Goal: Navigation & Orientation: Find specific page/section

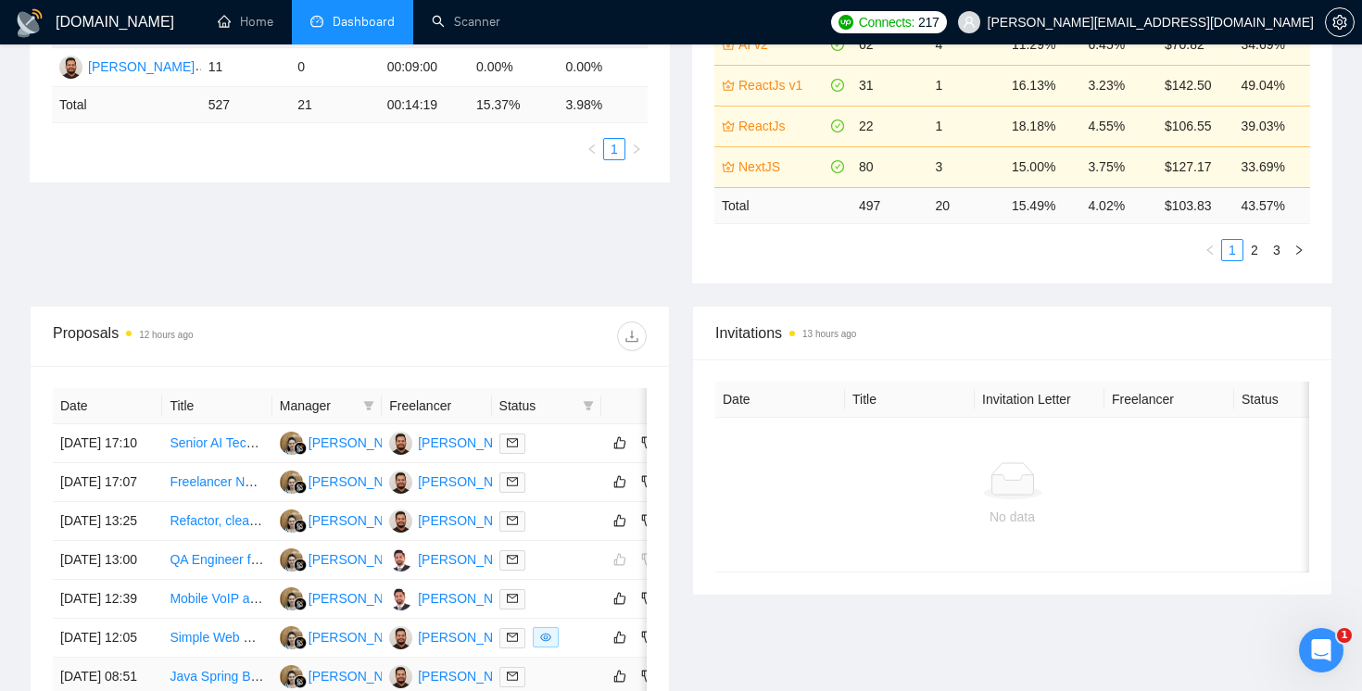
scroll to position [459, 0]
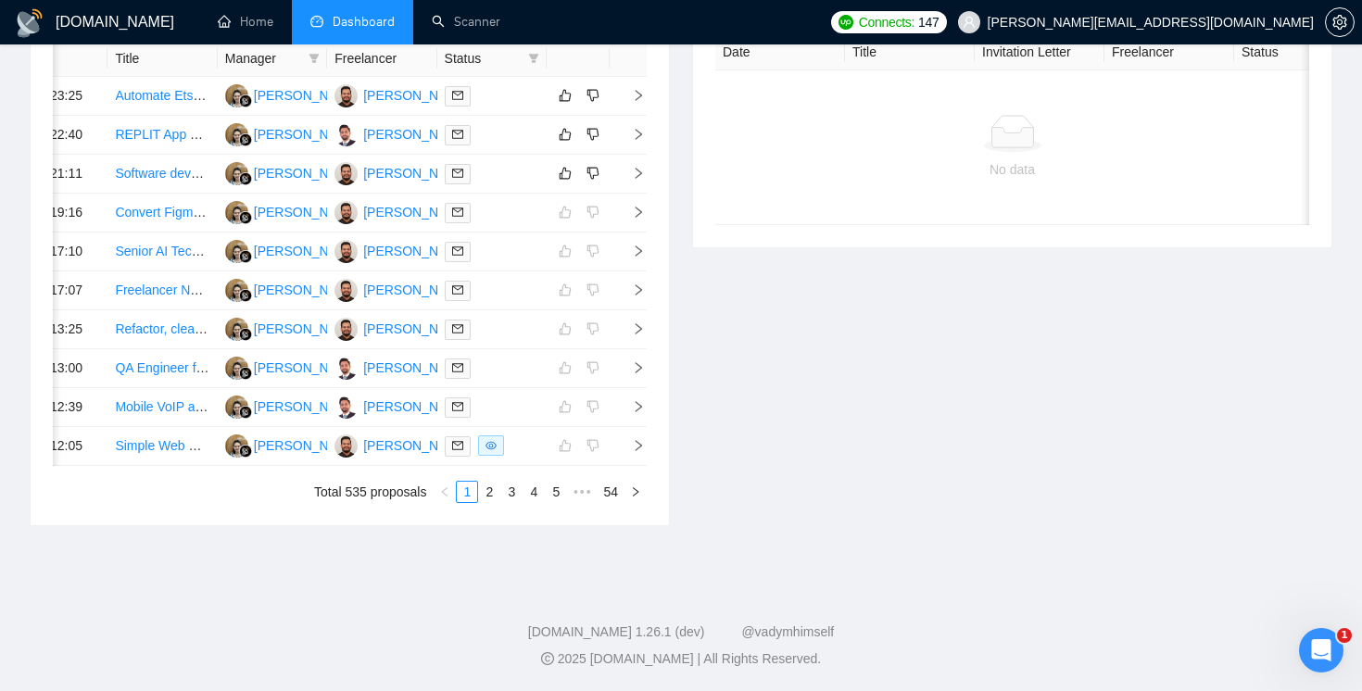
scroll to position [997, 0]
click at [494, 491] on link "2" at bounding box center [489, 492] width 20 height 20
click at [515, 494] on link "3" at bounding box center [511, 492] width 20 height 20
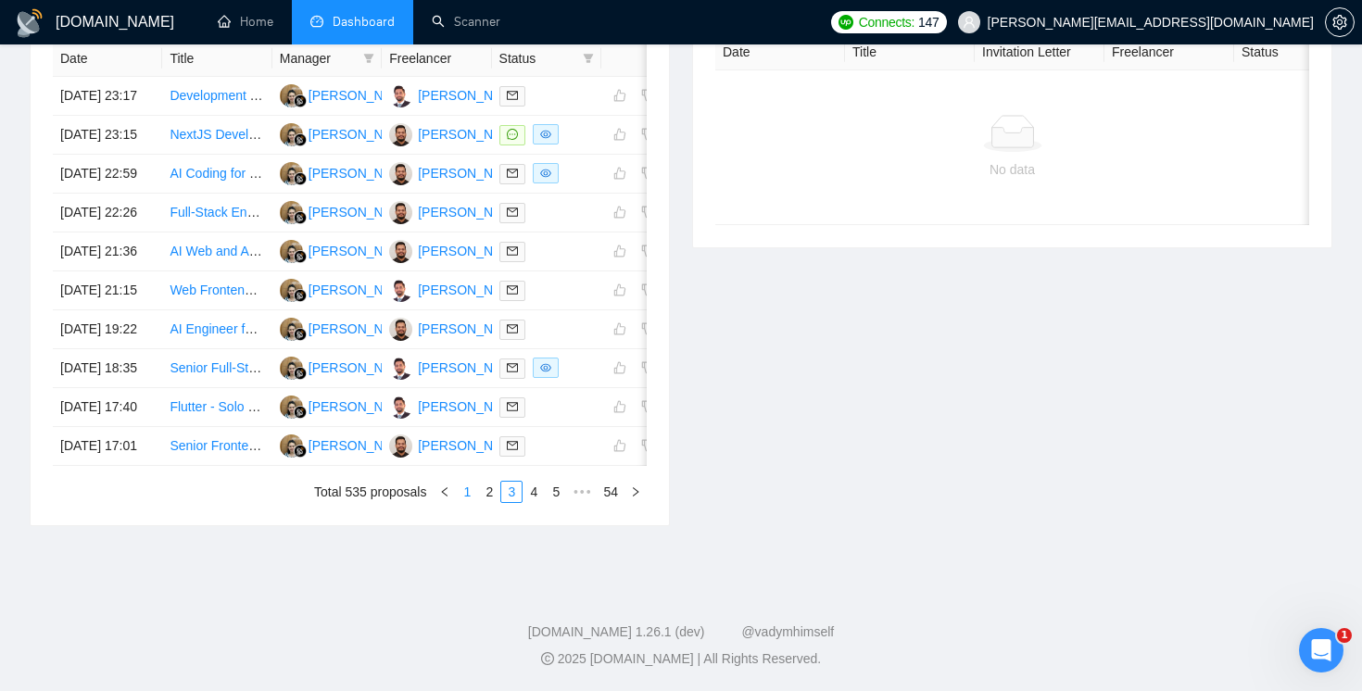
click at [471, 495] on link "1" at bounding box center [467, 492] width 20 height 20
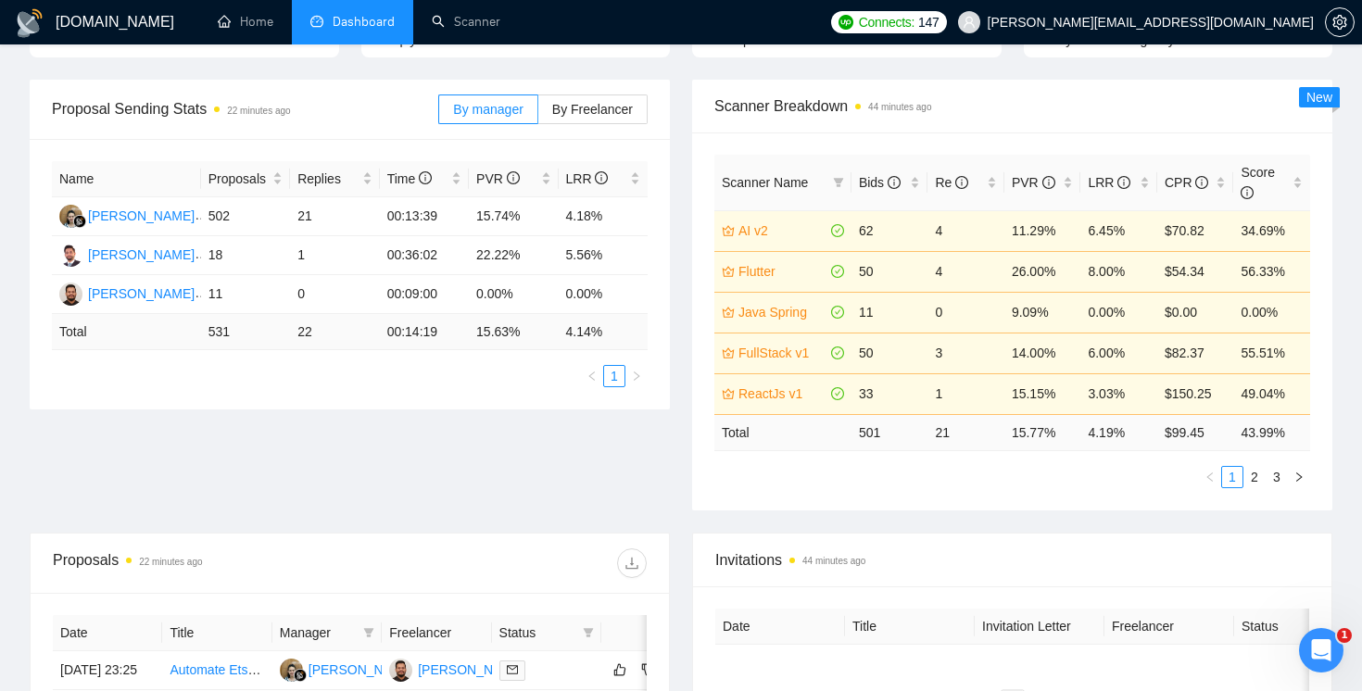
scroll to position [0, 0]
